Goal: Task Accomplishment & Management: Complete application form

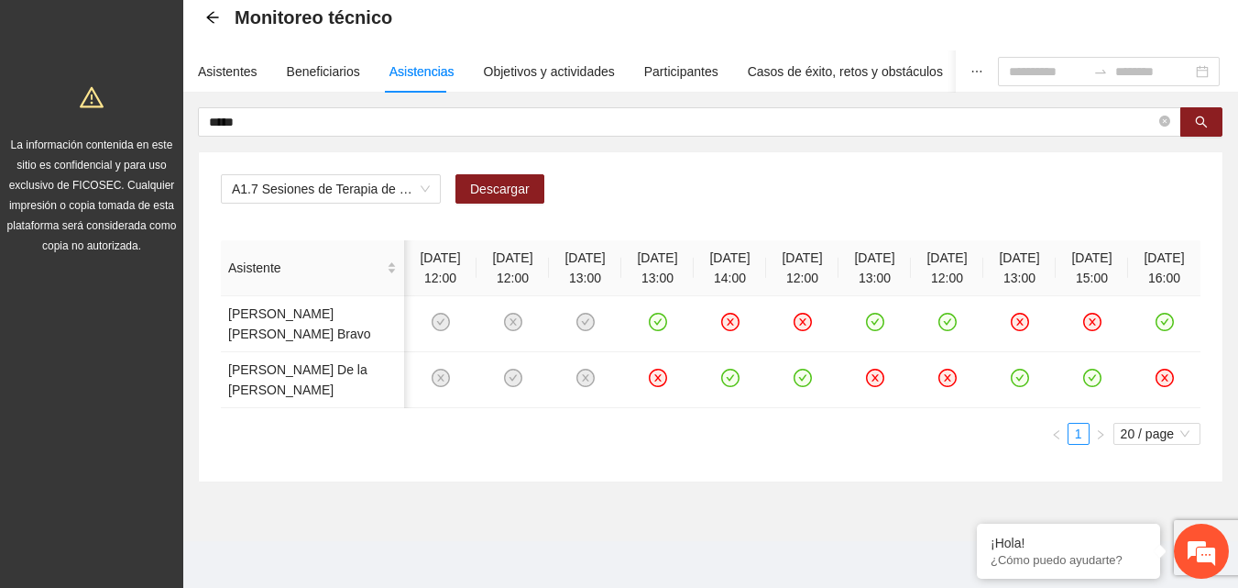
scroll to position [0, 5]
click at [212, 82] on div "Asistentes" at bounding box center [228, 71] width 60 height 42
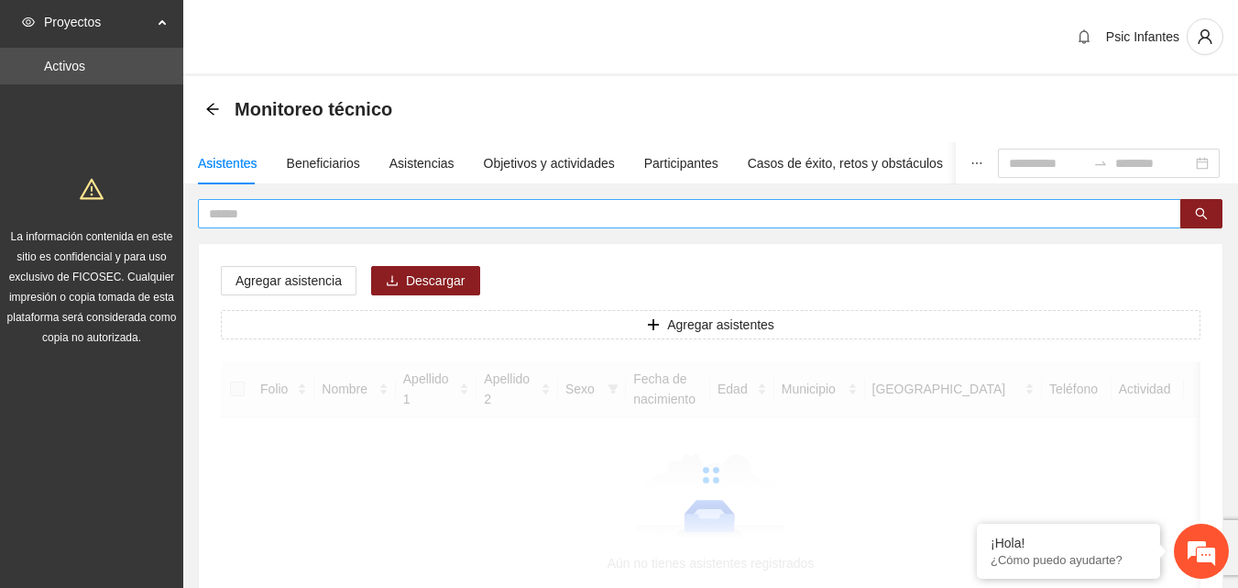
click at [311, 222] on input "text" at bounding box center [682, 213] width 947 height 20
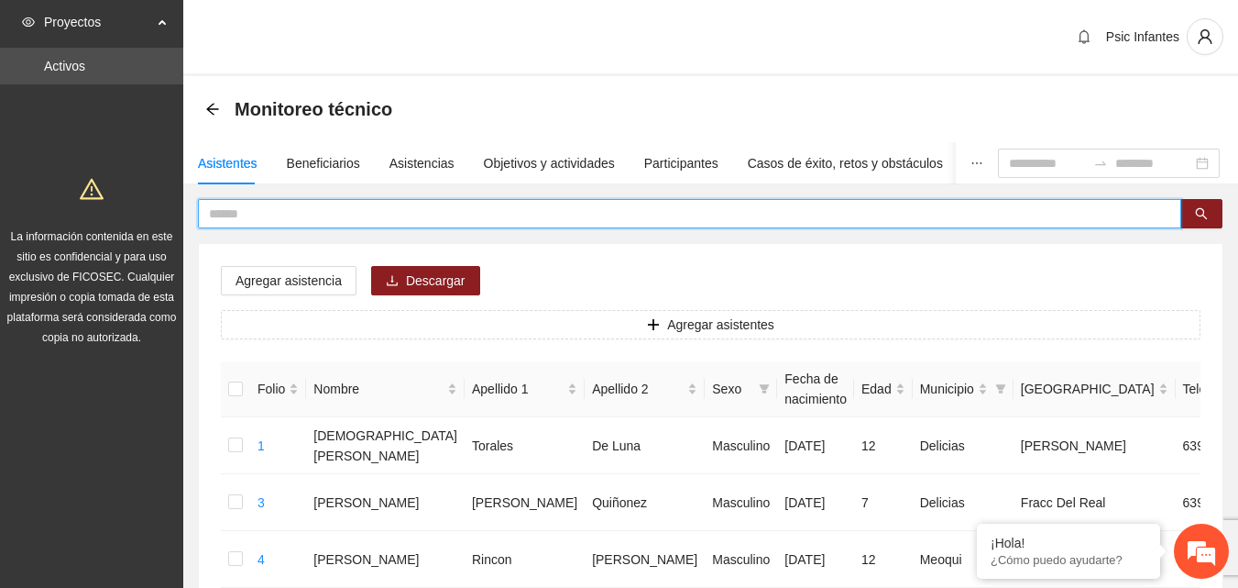
click at [213, 111] on icon "arrow-left" at bounding box center [212, 109] width 15 height 15
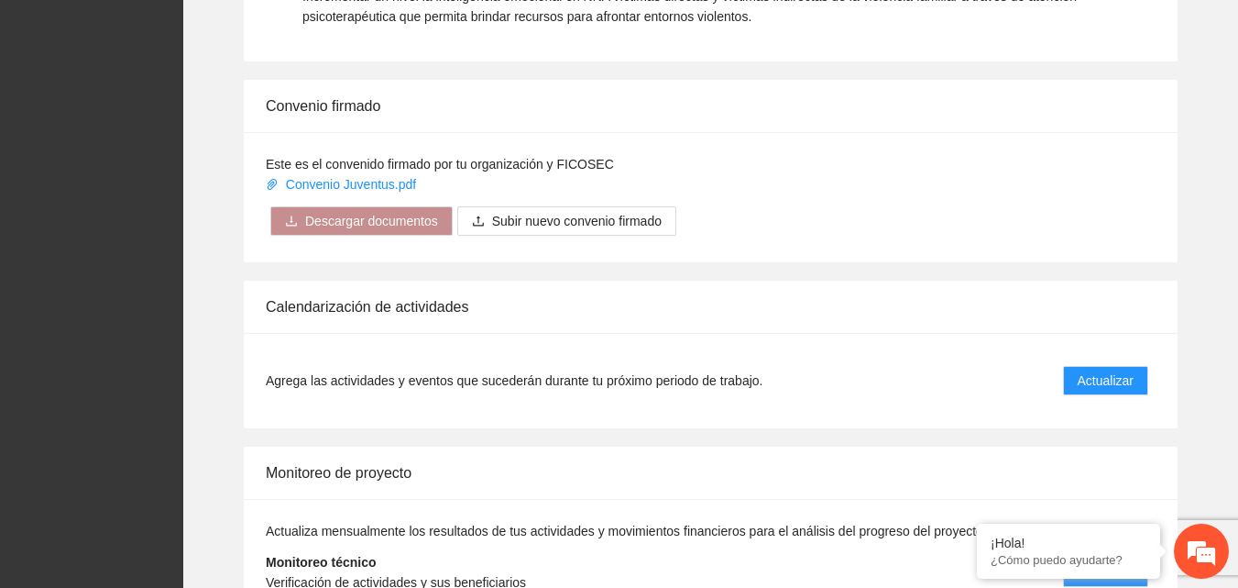
scroll to position [1499, 0]
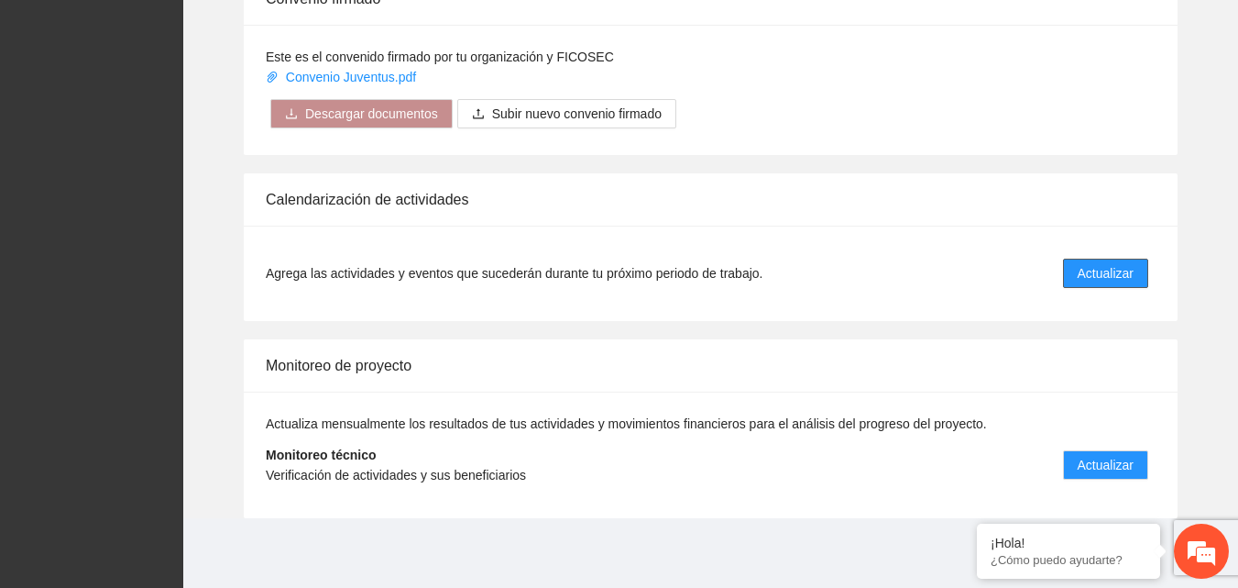
click at [1082, 276] on span "Actualizar" at bounding box center [1106, 273] width 56 height 20
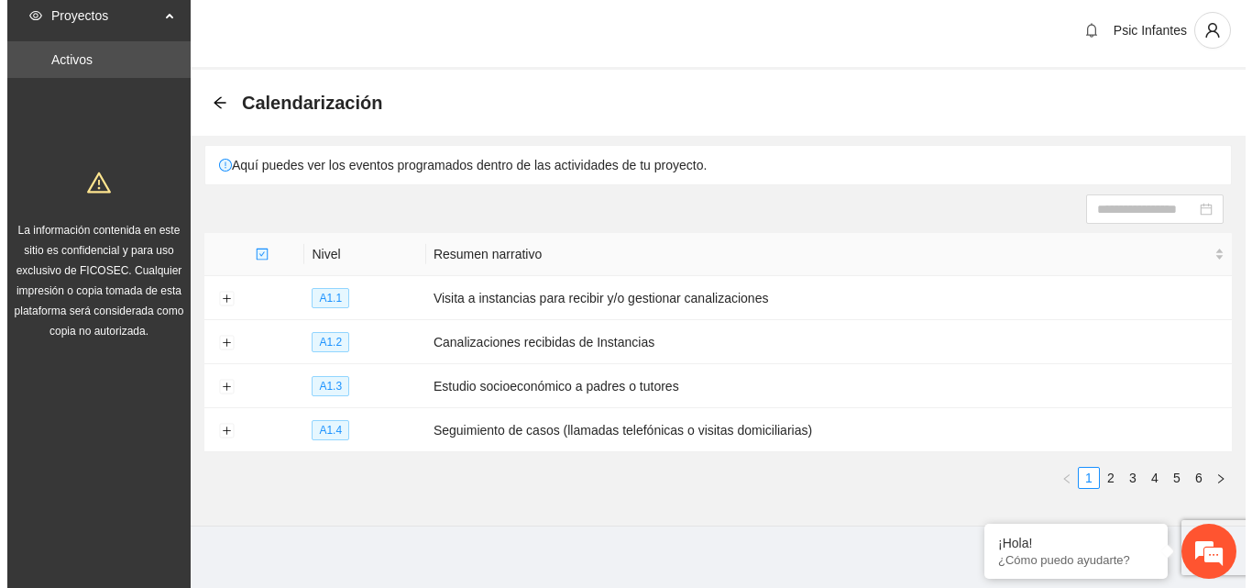
scroll to position [15, 0]
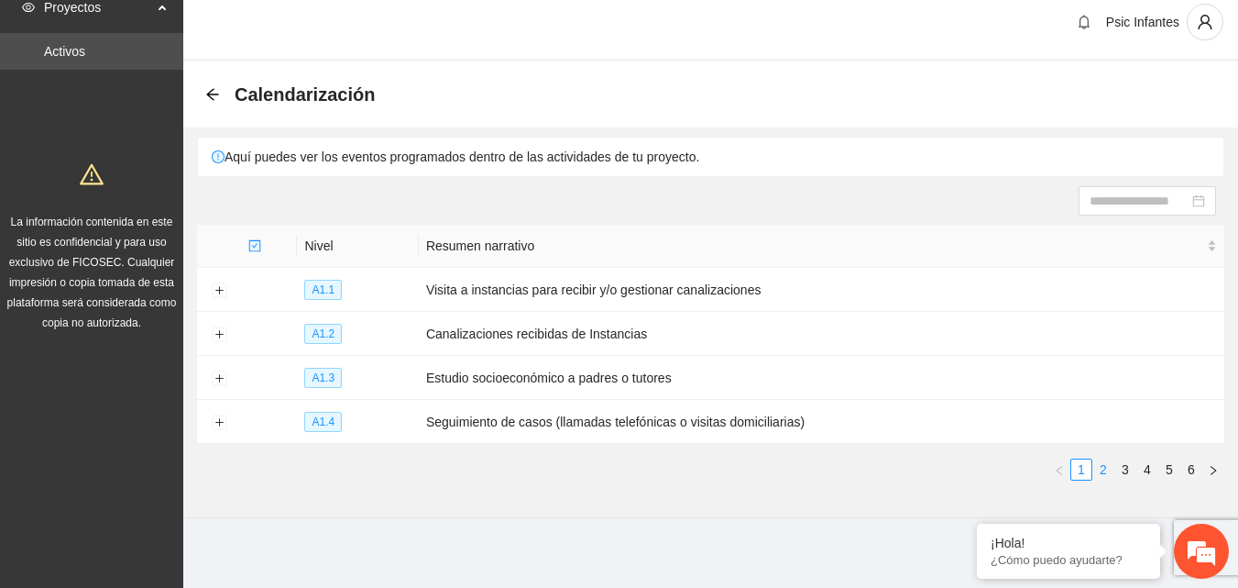
click at [1102, 467] on link "2" at bounding box center [1104, 469] width 20 height 20
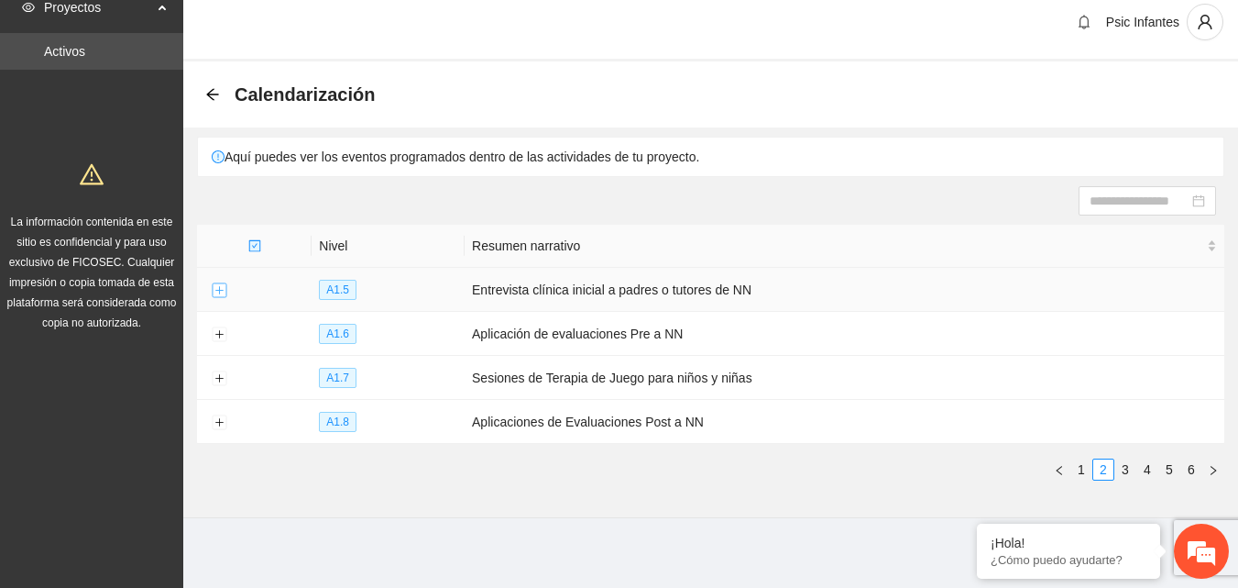
click at [220, 296] on button "Expand row" at bounding box center [219, 290] width 15 height 15
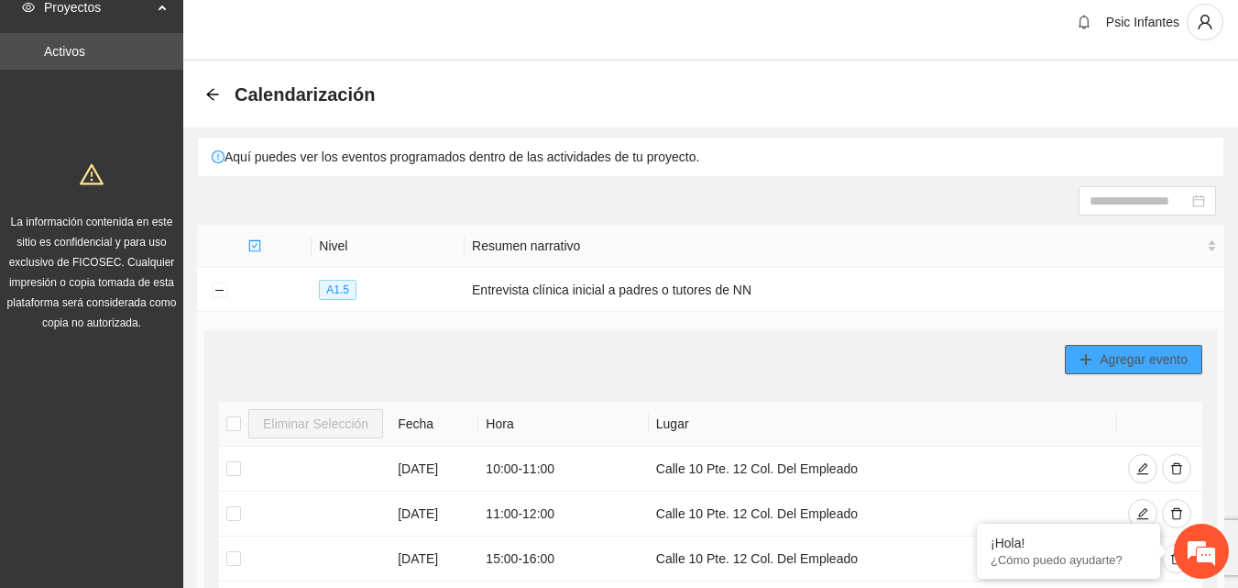
click at [1109, 357] on span "Agregar evento" at bounding box center [1144, 359] width 88 height 20
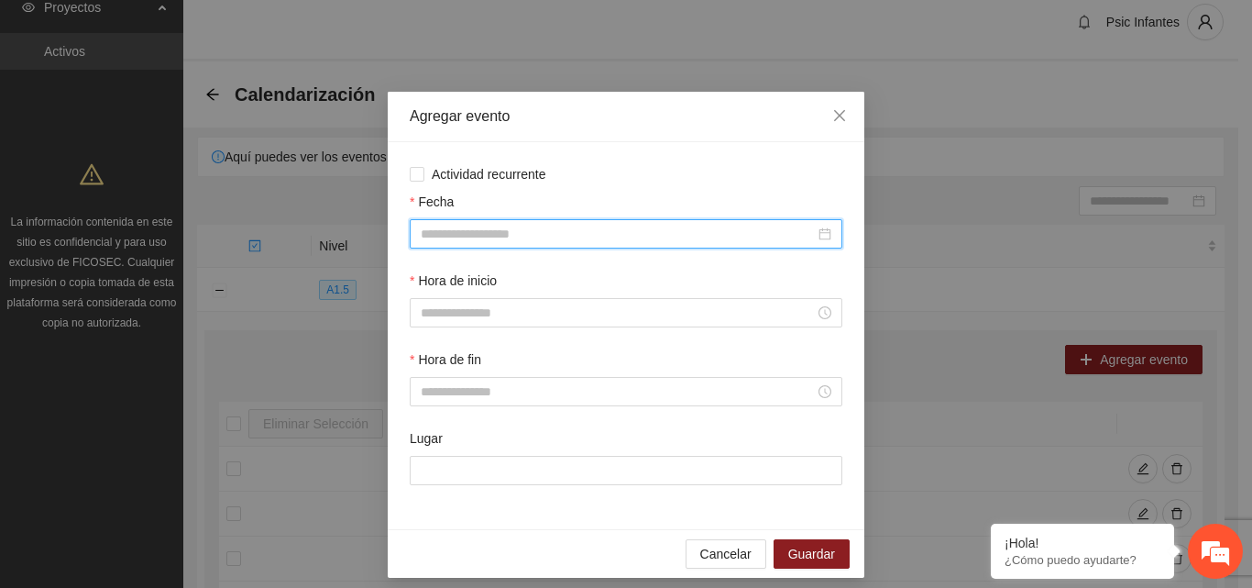
click at [579, 234] on input "Fecha" at bounding box center [618, 234] width 394 height 20
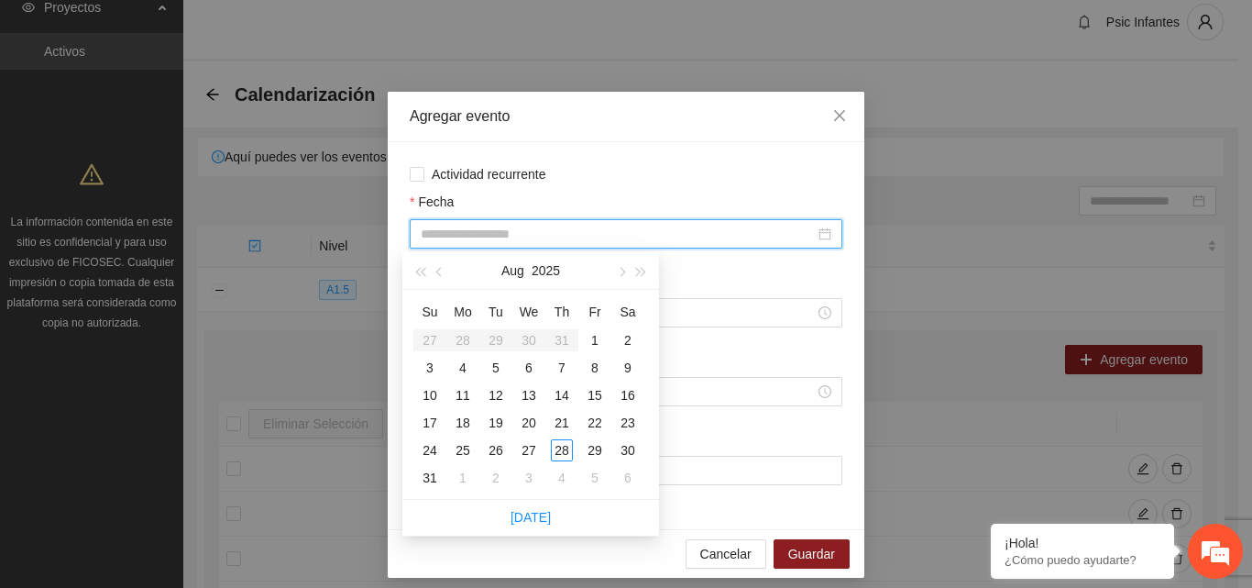
type input "**********"
click at [533, 451] on div "27" at bounding box center [529, 450] width 22 height 22
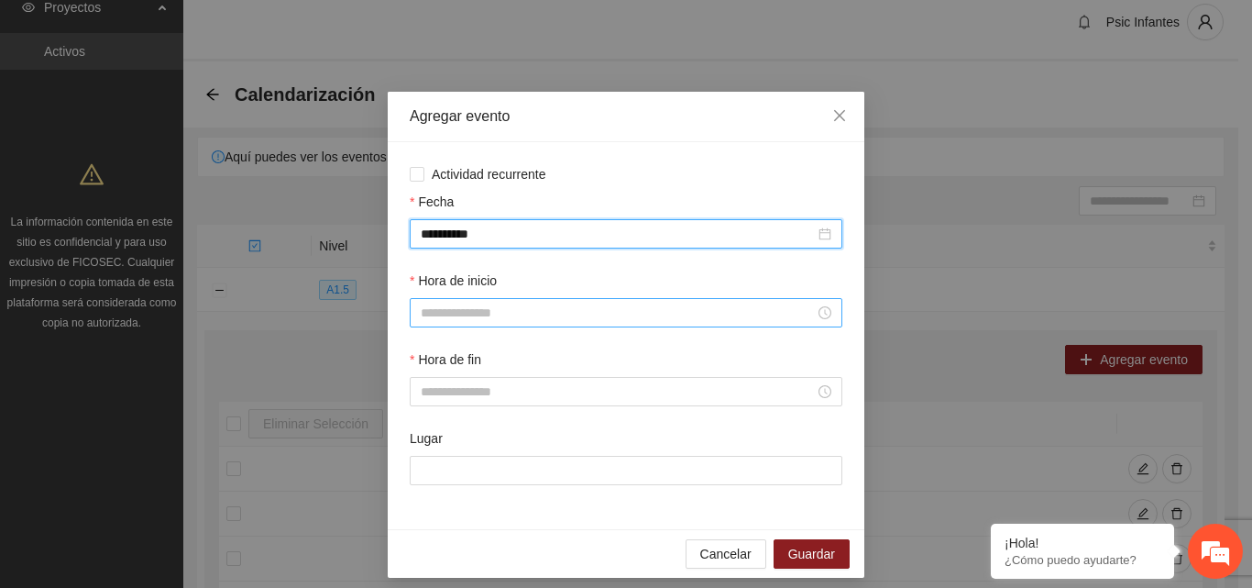
click at [476, 308] on input "Hora de inicio" at bounding box center [618, 312] width 394 height 20
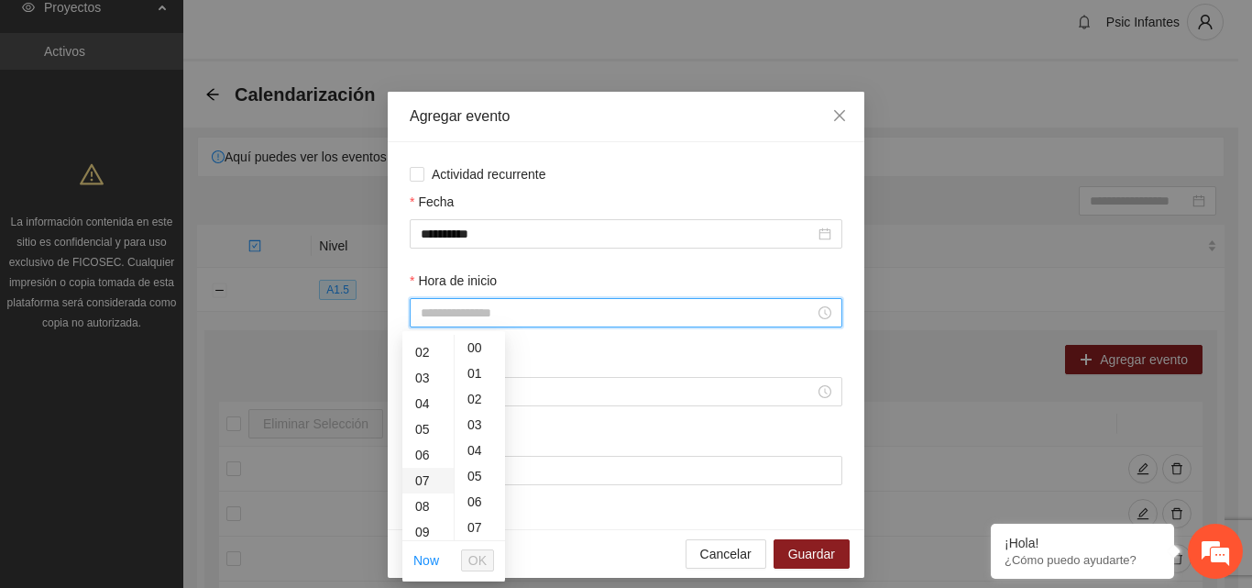
scroll to position [92, 0]
click at [427, 487] on div "09" at bounding box center [427, 487] width 51 height 26
click at [475, 390] on div "30" at bounding box center [480, 384] width 50 height 26
type input "*****"
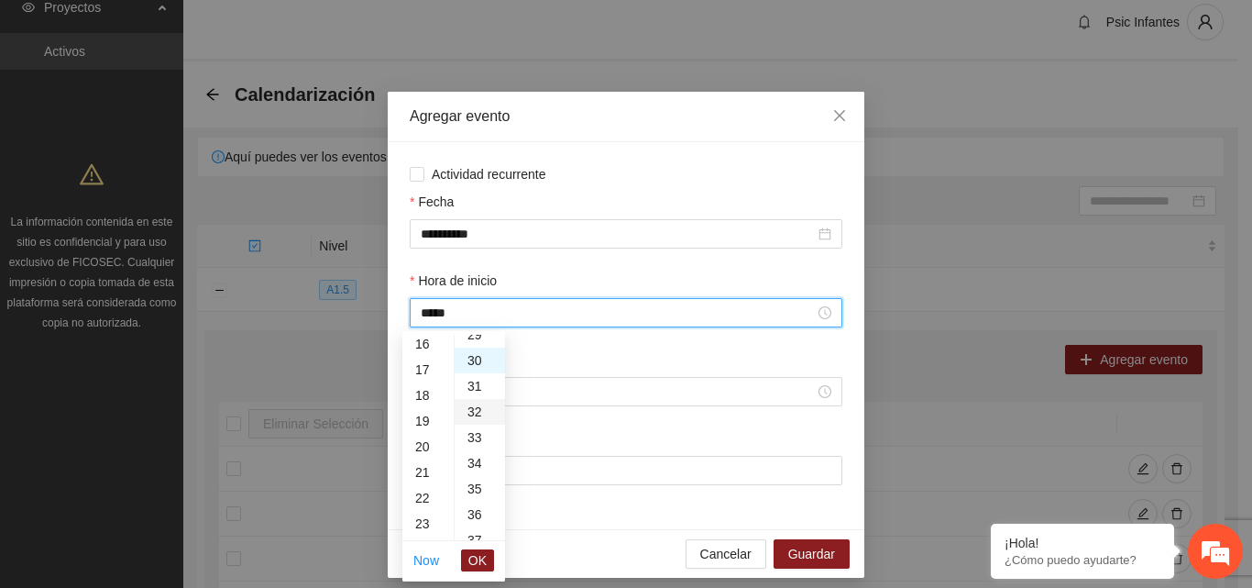
scroll to position [770, 0]
click at [475, 566] on span "OK" at bounding box center [477, 560] width 18 height 20
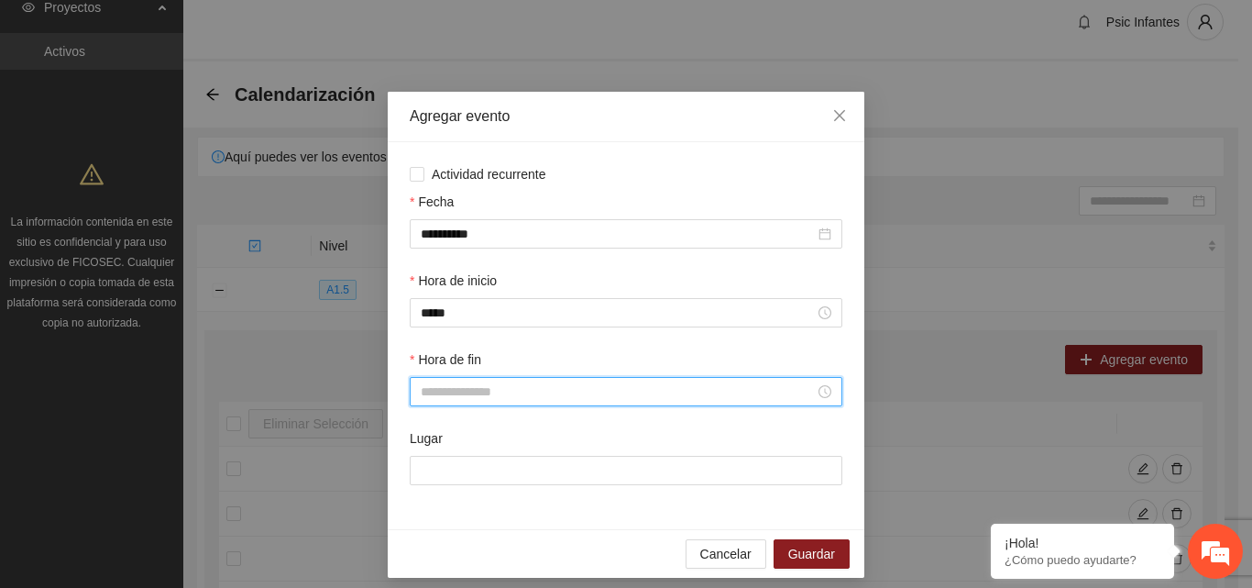
click at [502, 386] on input "Hora de fin" at bounding box center [618, 391] width 394 height 20
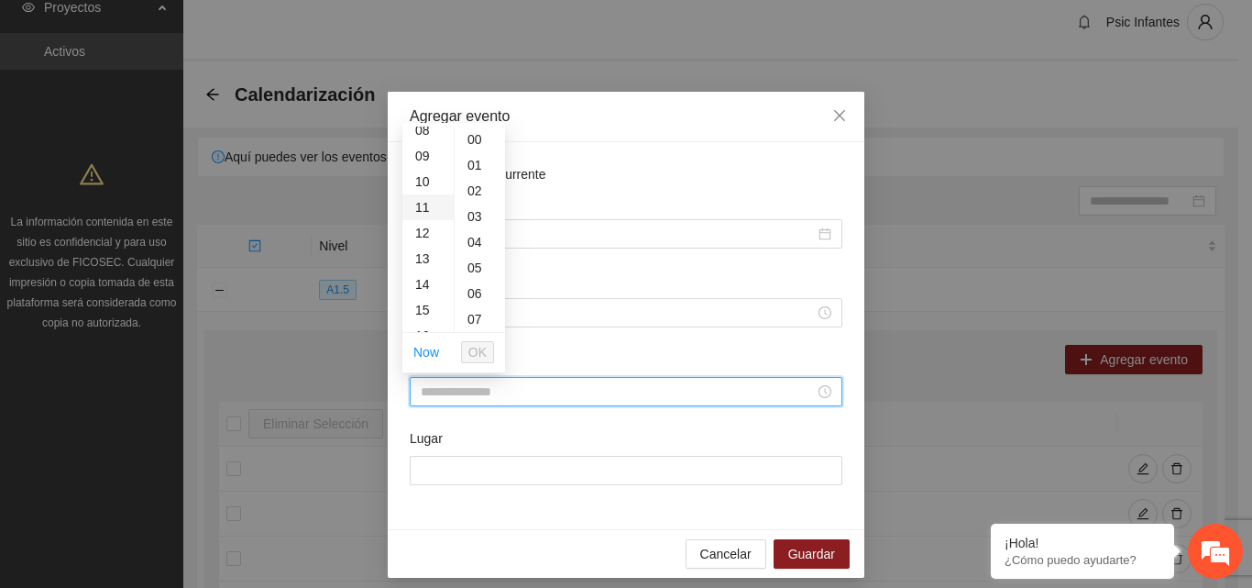
scroll to position [183, 0]
click at [423, 216] on div "10" at bounding box center [427, 213] width 51 height 26
click at [474, 265] on div "30" at bounding box center [480, 268] width 50 height 26
type input "*****"
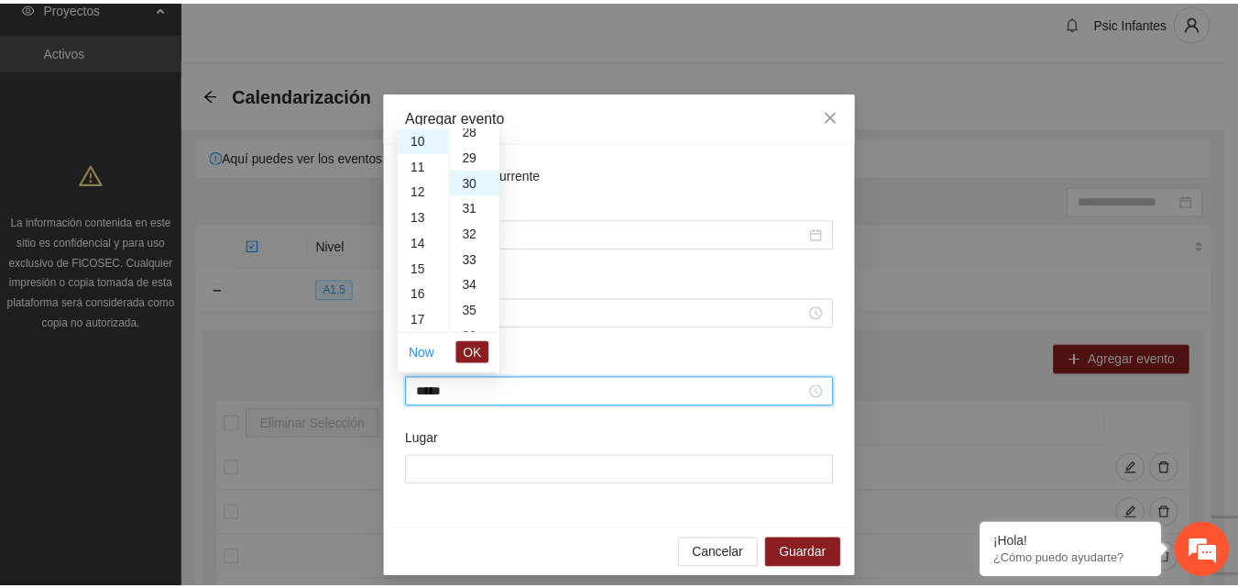
scroll to position [770, 0]
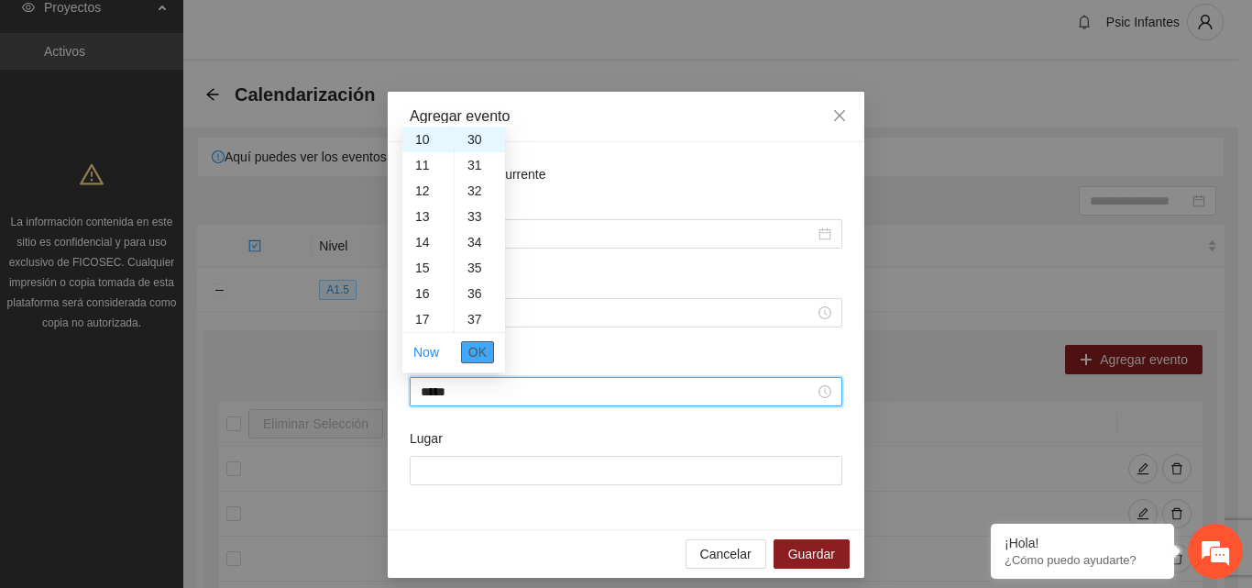
click at [475, 346] on span "OK" at bounding box center [477, 352] width 18 height 20
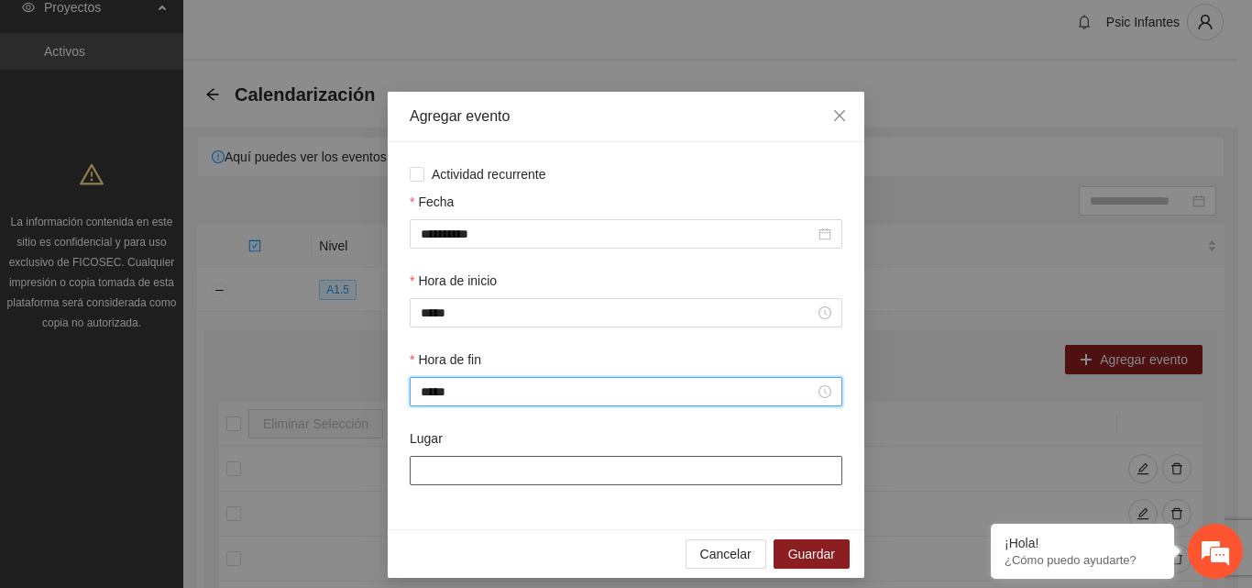
click at [467, 473] on input "Lugar" at bounding box center [626, 470] width 433 height 29
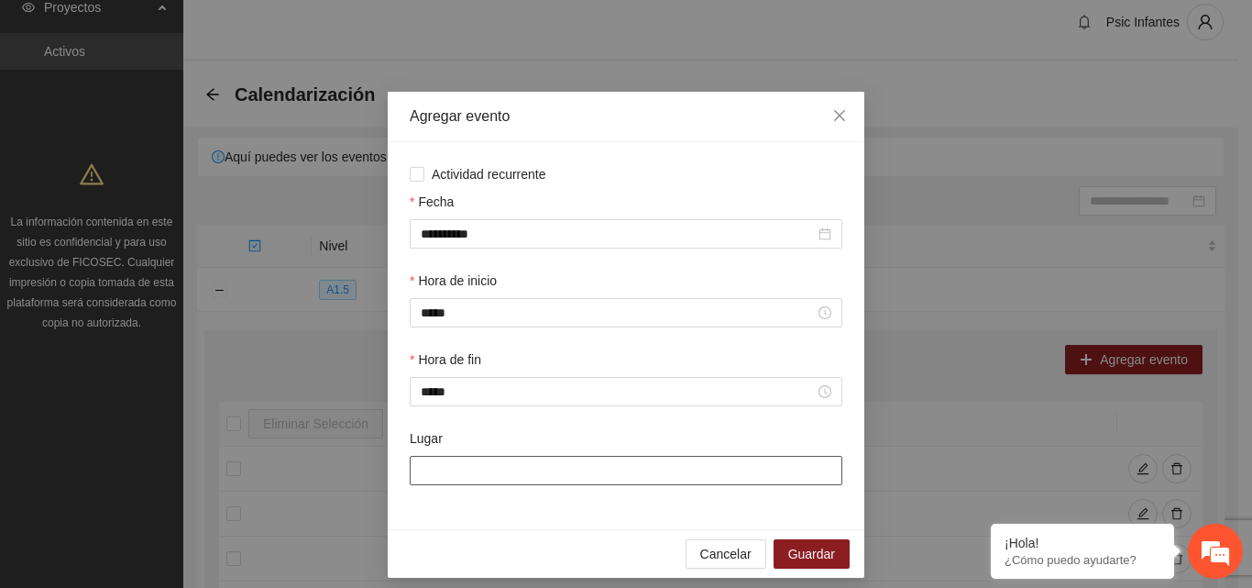
type input "**********"
click at [830, 553] on button "Guardar" at bounding box center [812, 553] width 76 height 29
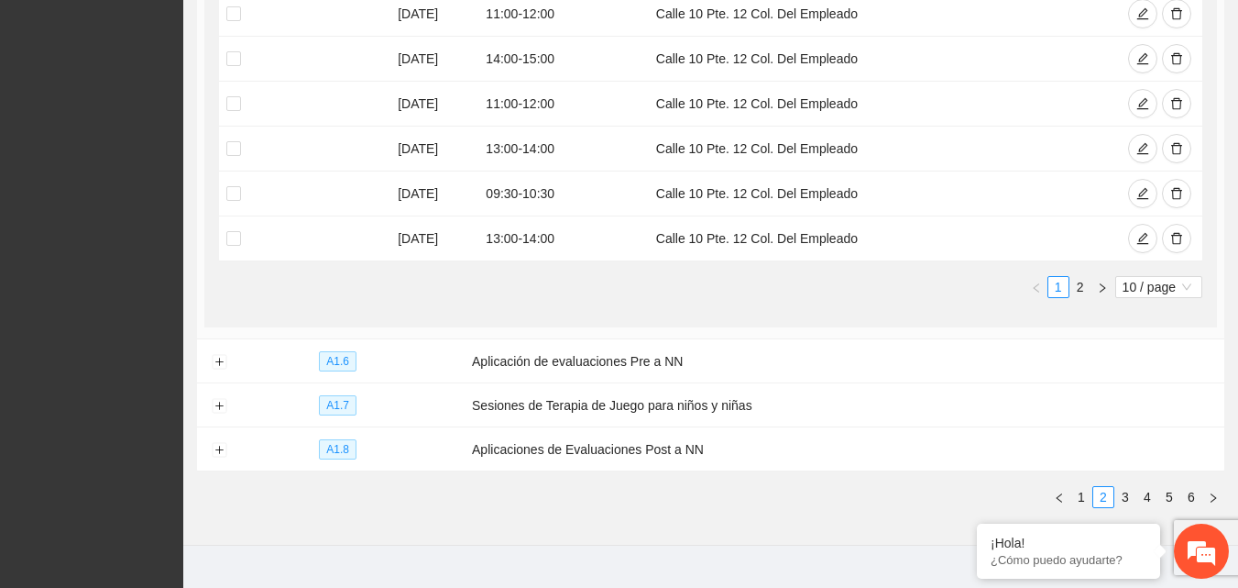
scroll to position [676, 0]
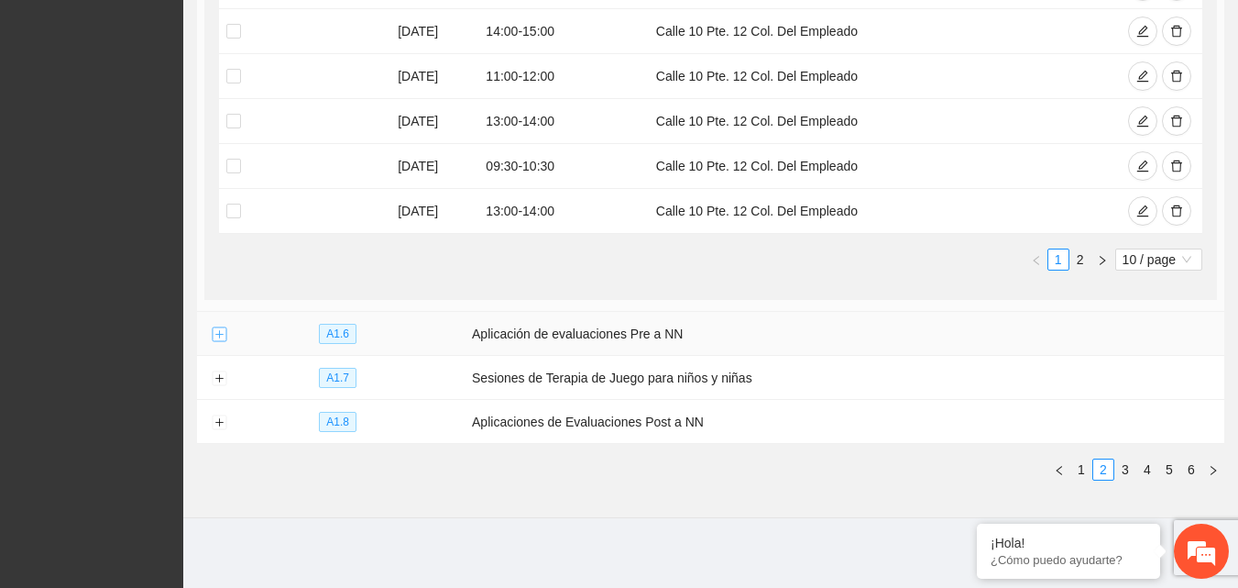
click at [224, 333] on button "Expand row" at bounding box center [219, 334] width 15 height 15
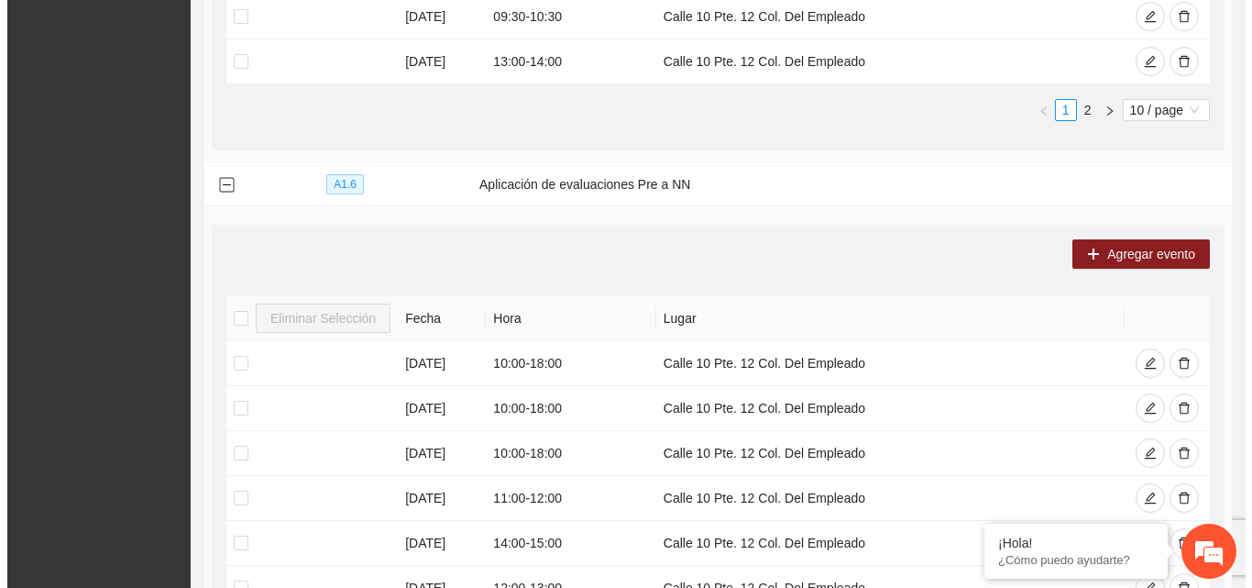
scroll to position [860, 0]
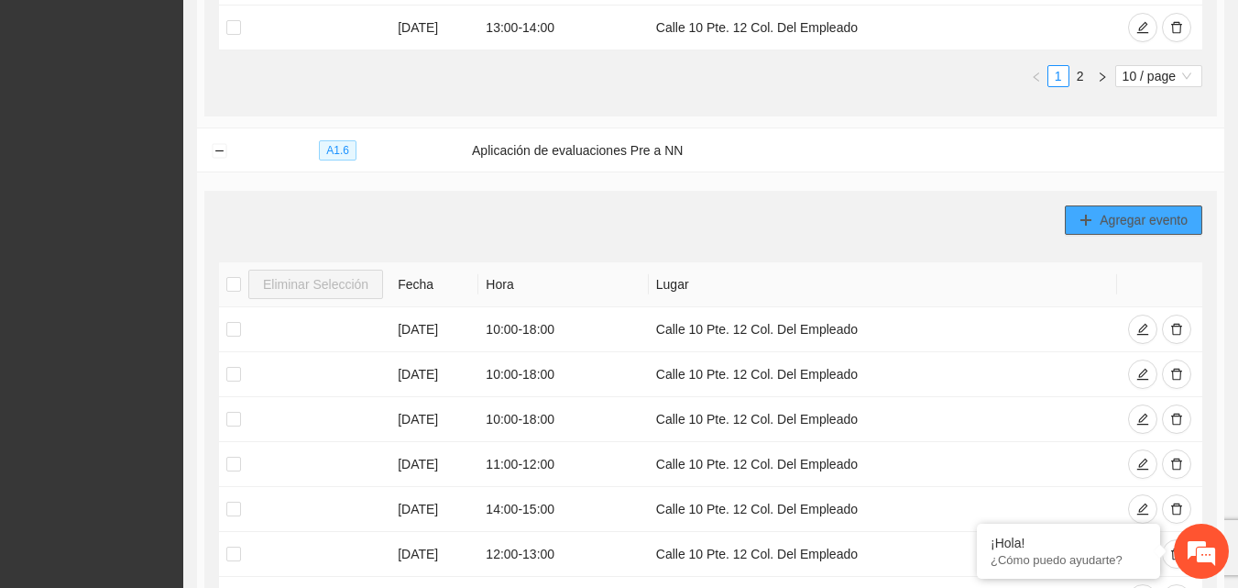
click at [1167, 223] on span "Agregar evento" at bounding box center [1144, 220] width 88 height 20
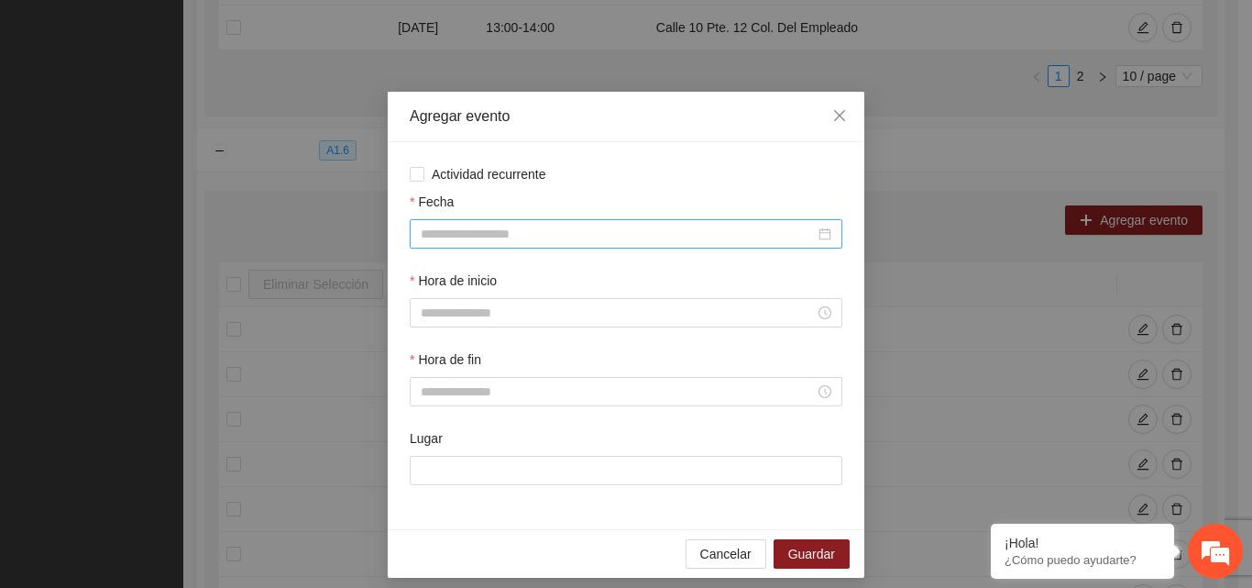
click at [458, 236] on input "Fecha" at bounding box center [618, 234] width 394 height 20
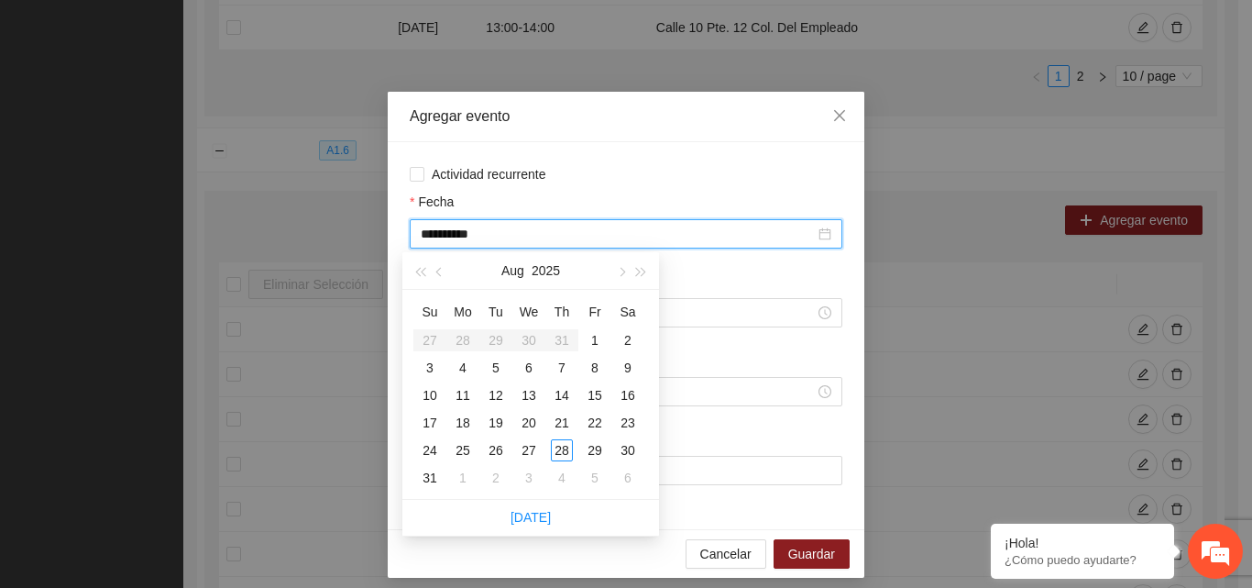
type input "**********"
click at [533, 447] on div "27" at bounding box center [529, 450] width 22 height 22
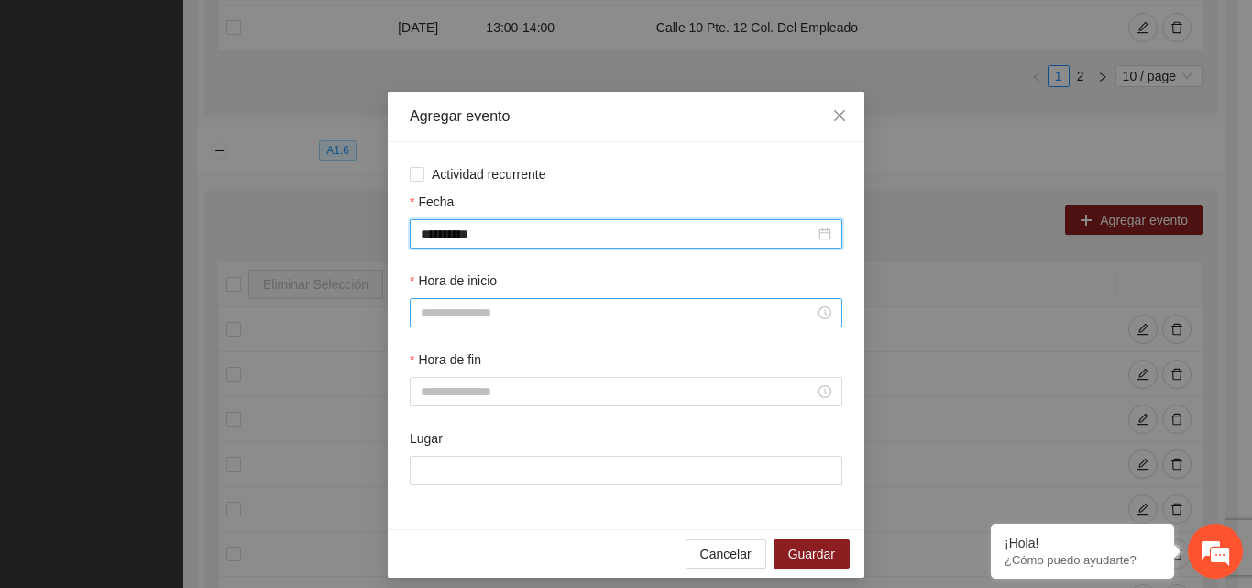
click at [465, 311] on input "Hora de inicio" at bounding box center [618, 312] width 394 height 20
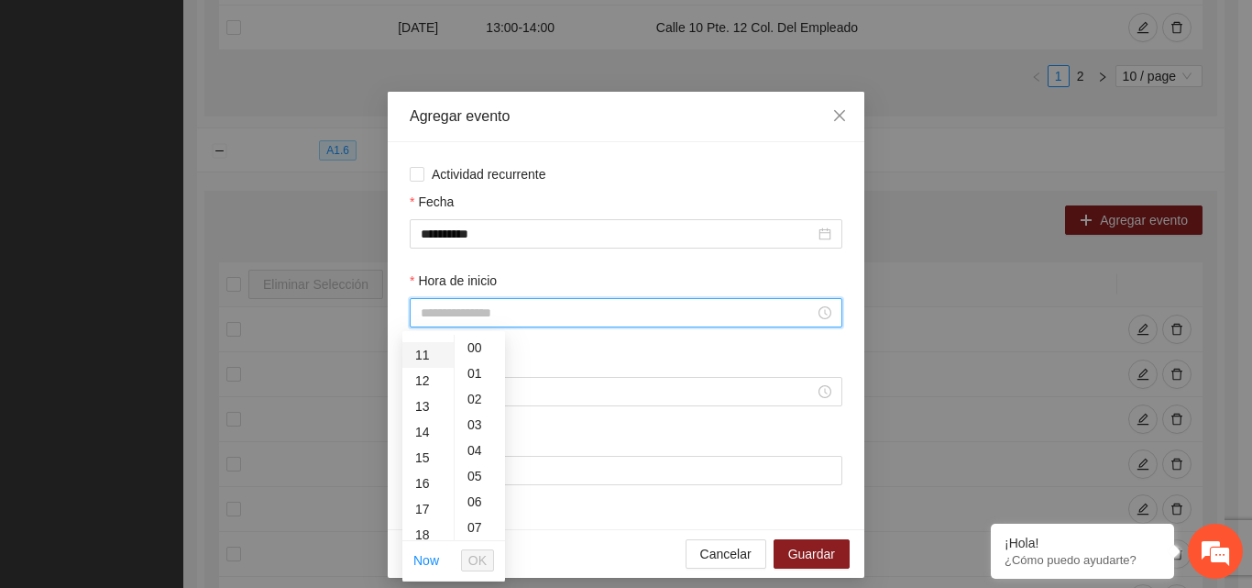
scroll to position [183, 0]
click at [423, 419] on div "10" at bounding box center [427, 421] width 51 height 26
click at [470, 382] on div "30" at bounding box center [480, 384] width 50 height 26
type input "*****"
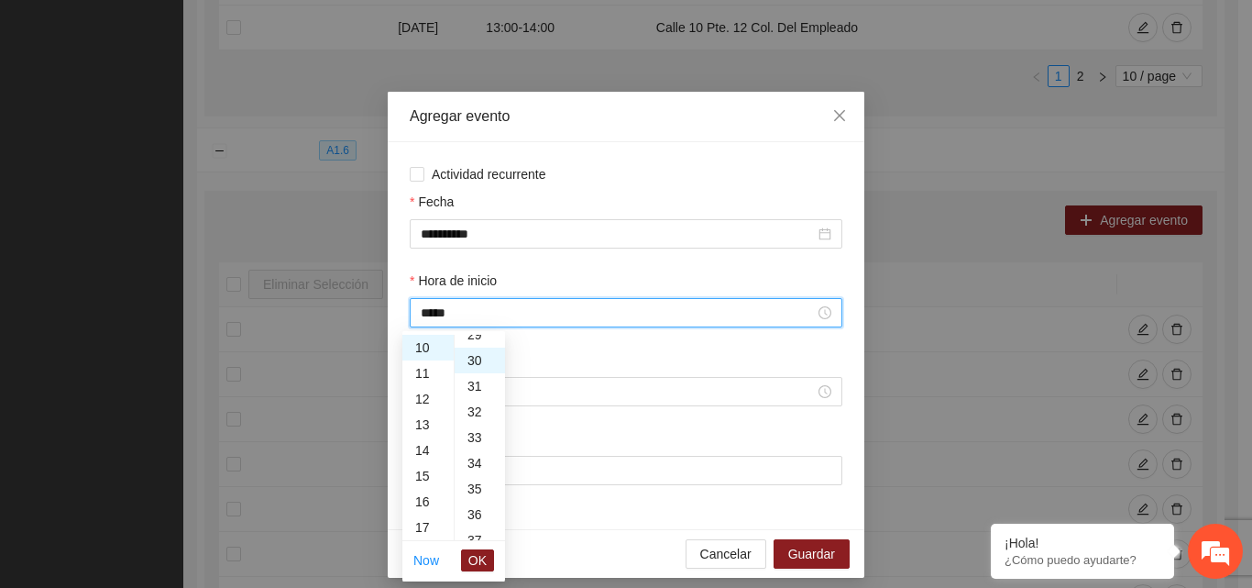
scroll to position [770, 0]
click at [480, 561] on span "OK" at bounding box center [477, 560] width 18 height 20
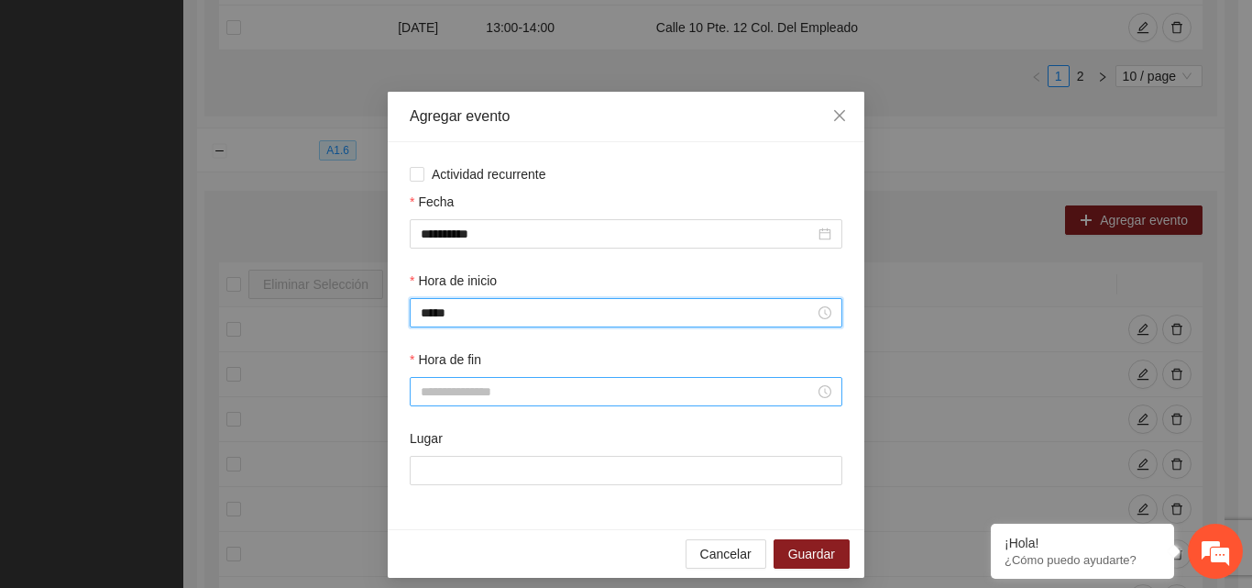
click at [472, 381] on input "Hora de fin" at bounding box center [618, 391] width 394 height 20
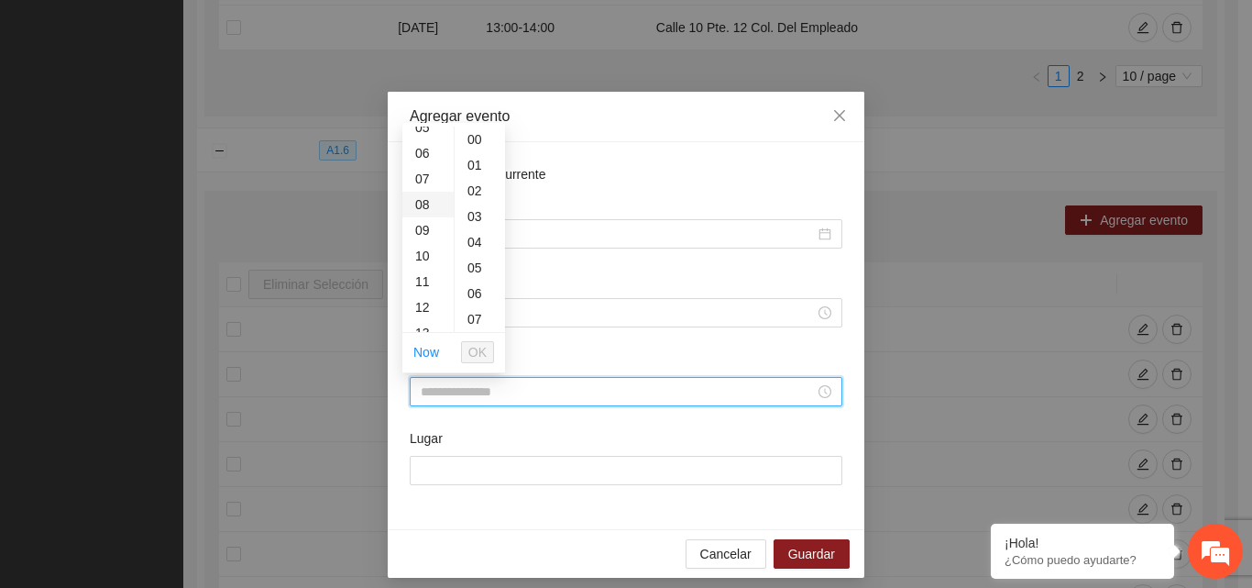
scroll to position [275, 0]
click at [422, 145] on div "11" at bounding box center [427, 147] width 51 height 26
click at [478, 261] on div "30" at bounding box center [480, 268] width 50 height 26
type input "*****"
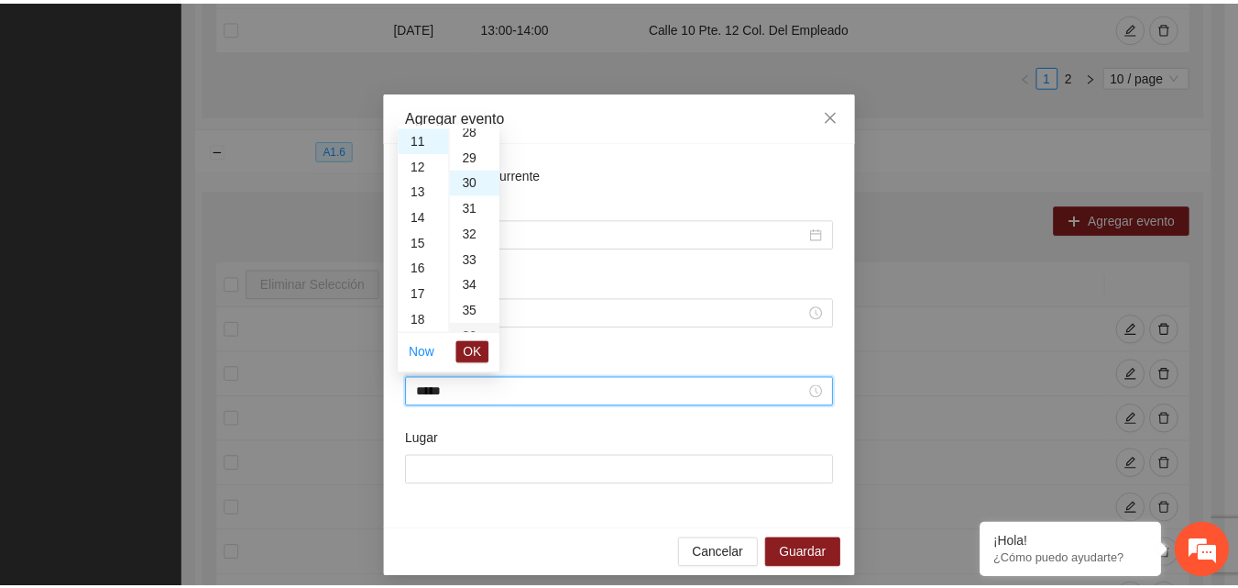
scroll to position [770, 0]
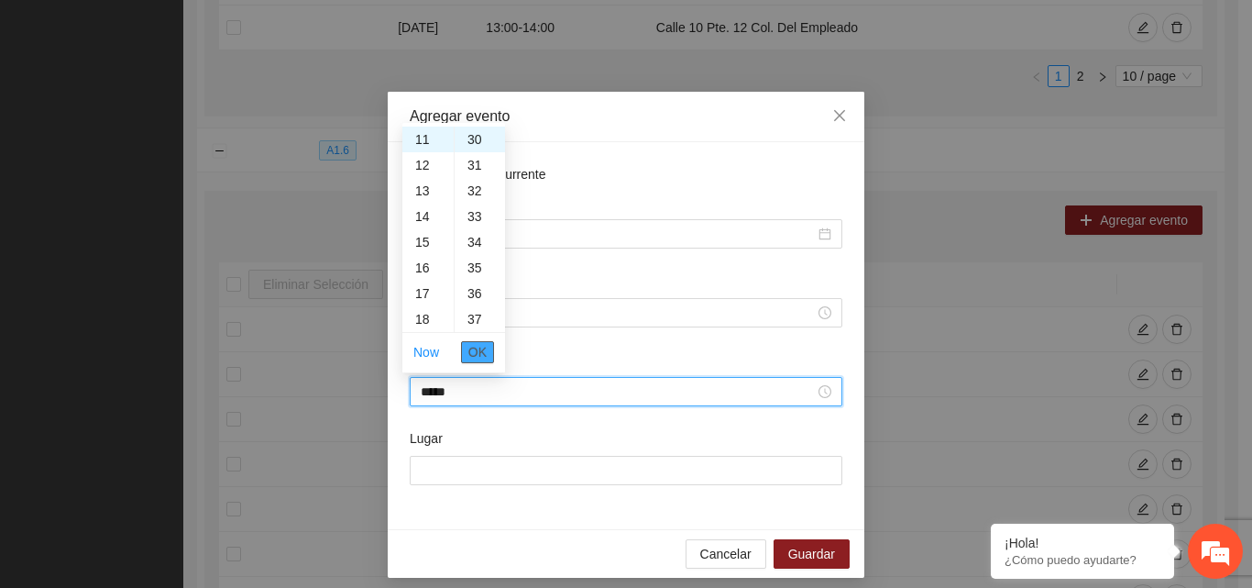
click at [477, 354] on span "OK" at bounding box center [477, 352] width 18 height 20
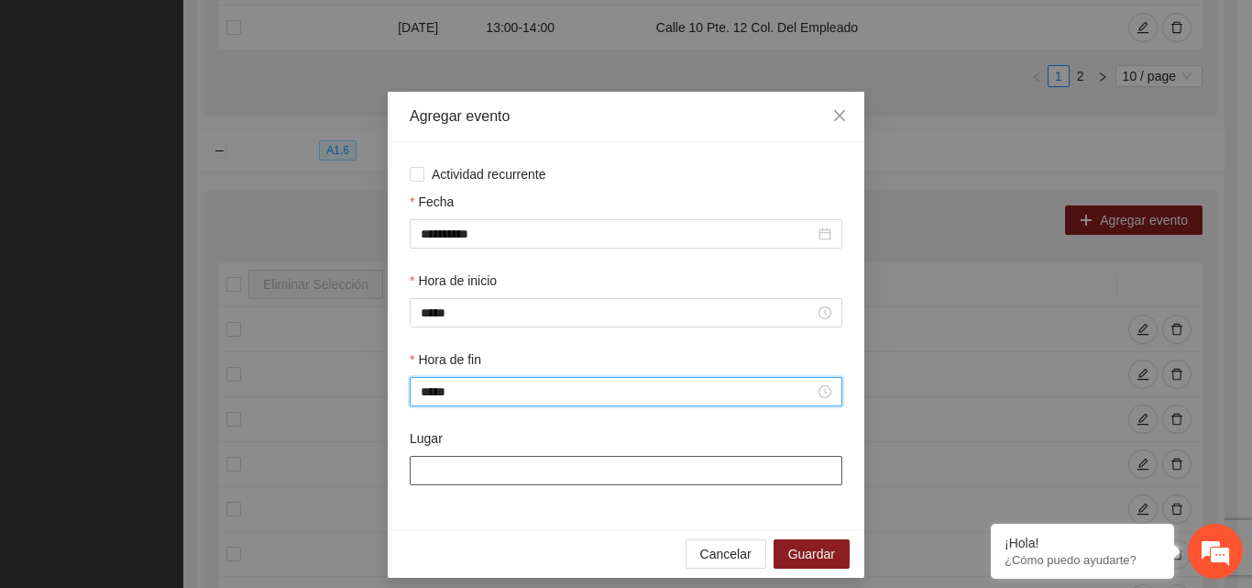
click at [477, 471] on input "Lugar" at bounding box center [626, 470] width 433 height 29
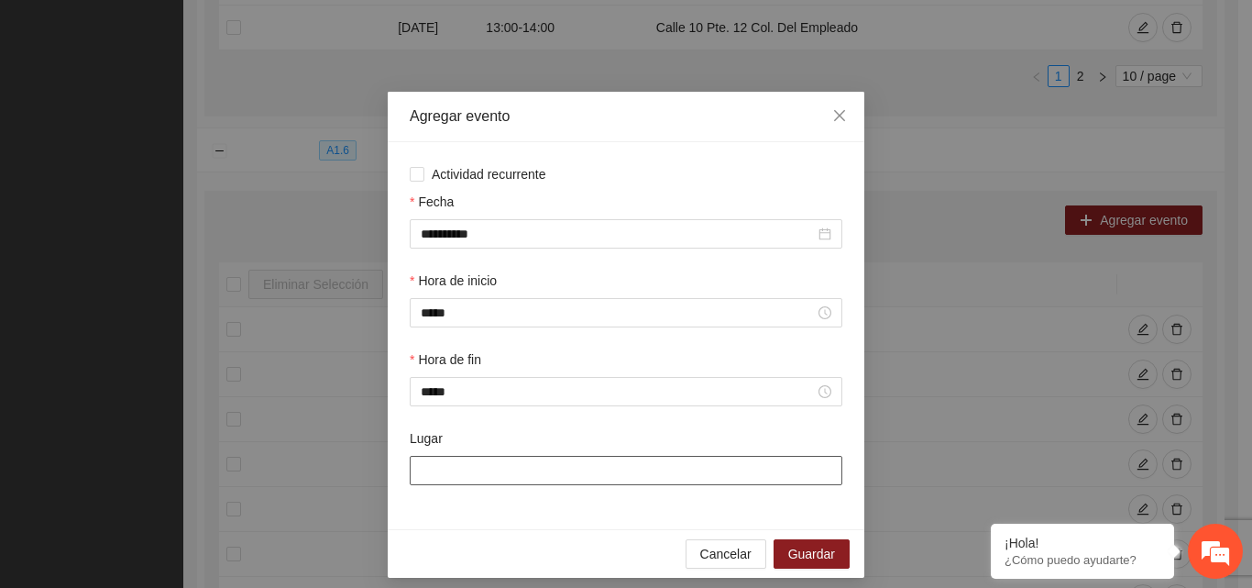
type input "**********"
click at [817, 551] on span "Guardar" at bounding box center [811, 554] width 47 height 20
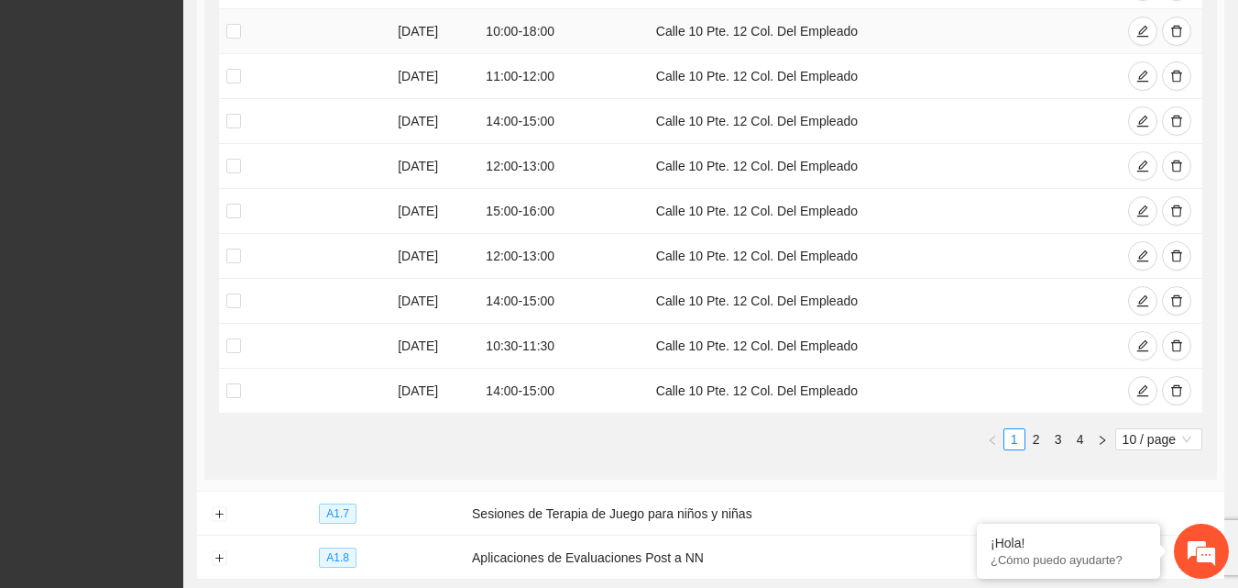
scroll to position [1226, 0]
